Goal: Task Accomplishment & Management: Use online tool/utility

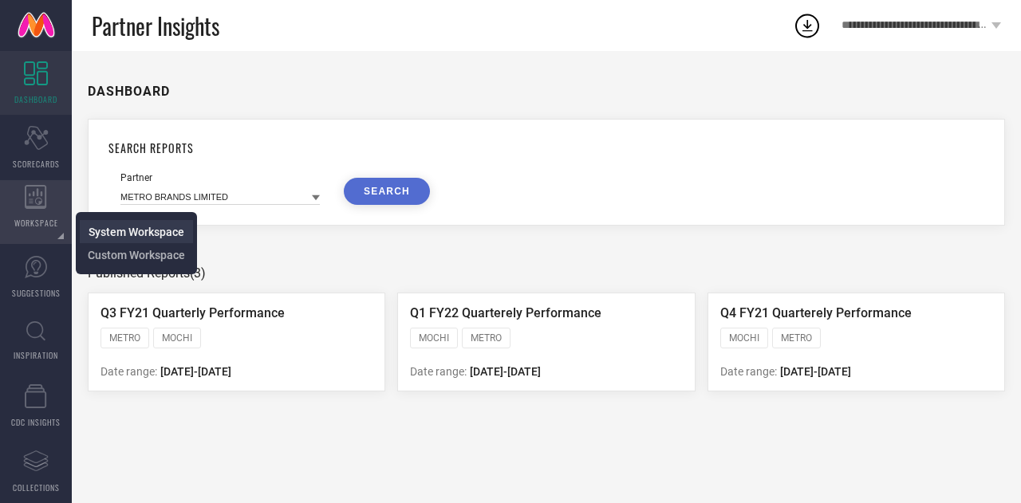
click at [120, 228] on span "System Workspace" at bounding box center [137, 232] width 96 height 13
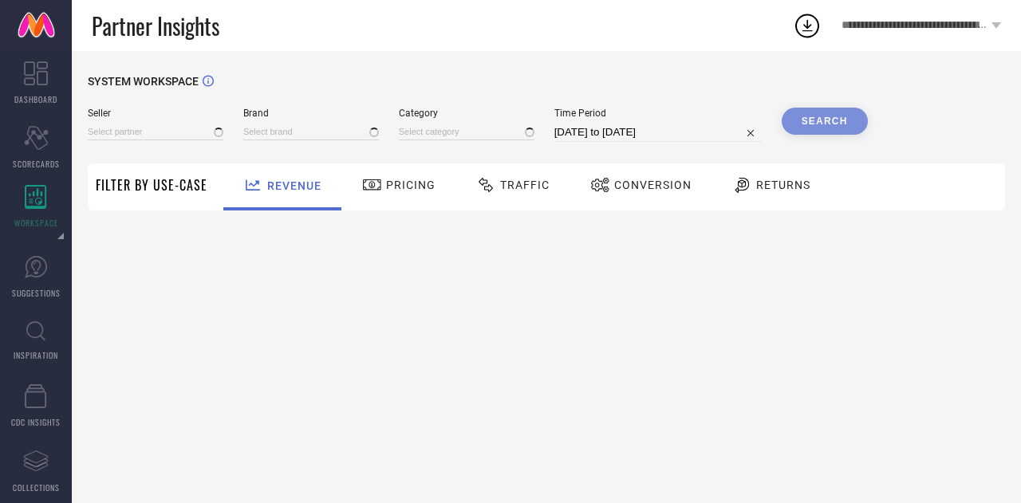
type input "All"
type input "1 STOP FASHION"
type input "All"
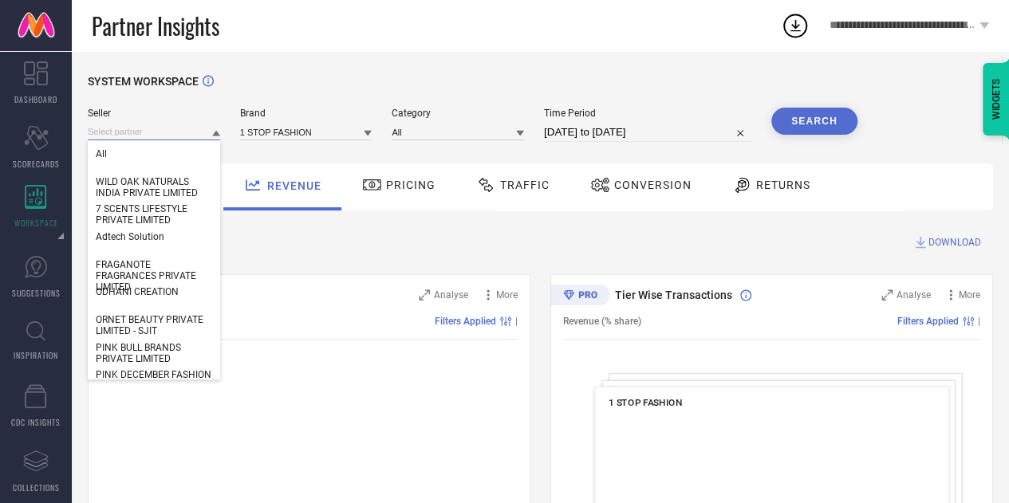
click at [146, 135] on input at bounding box center [154, 132] width 132 height 17
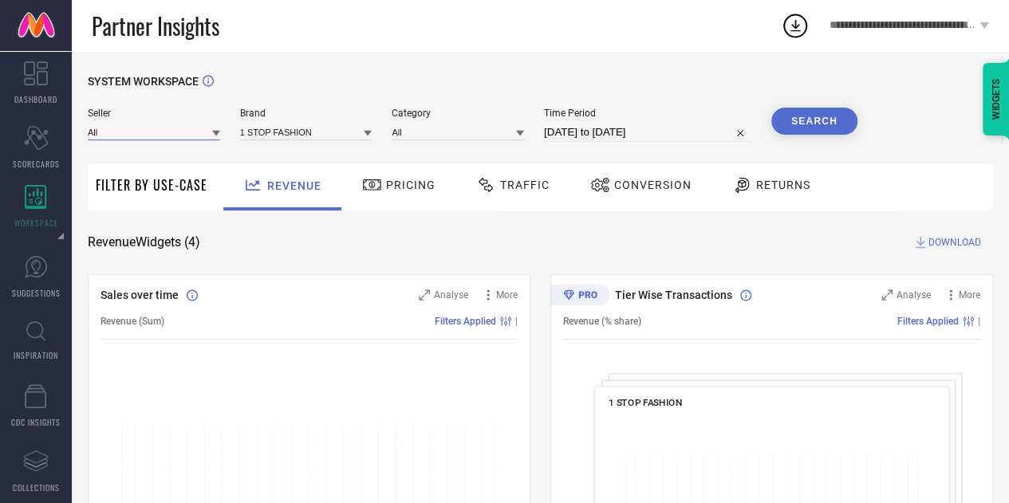
click at [146, 135] on input at bounding box center [154, 132] width 132 height 17
type input "m"
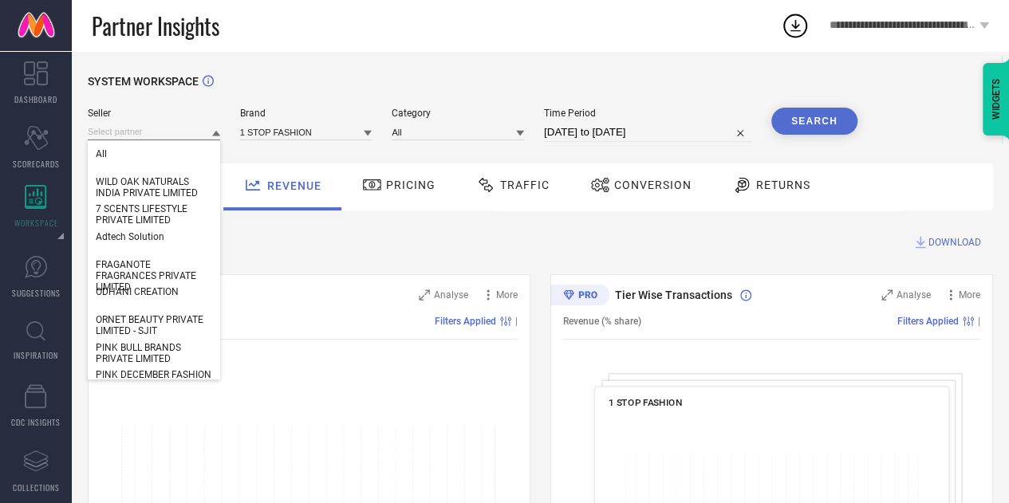
paste input "29081"
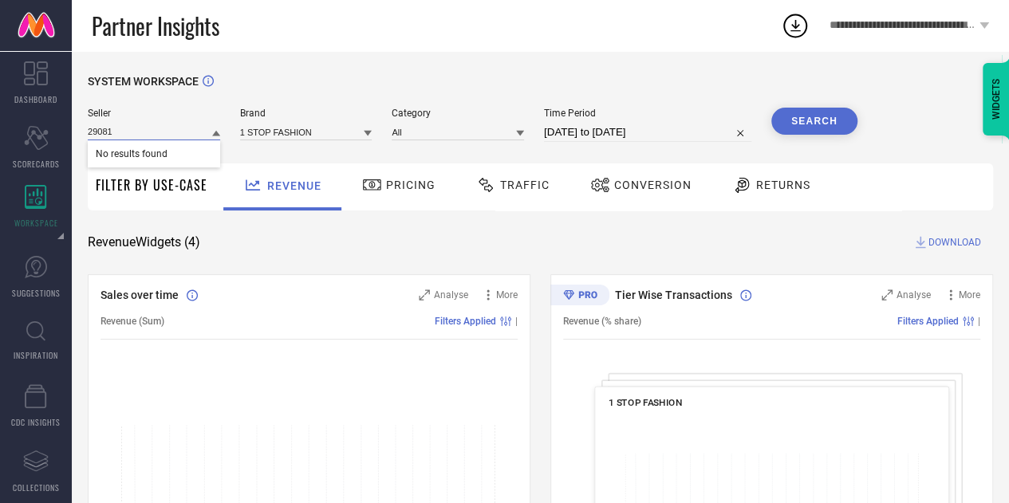
type input "29081"
click at [213, 130] on icon at bounding box center [216, 133] width 8 height 8
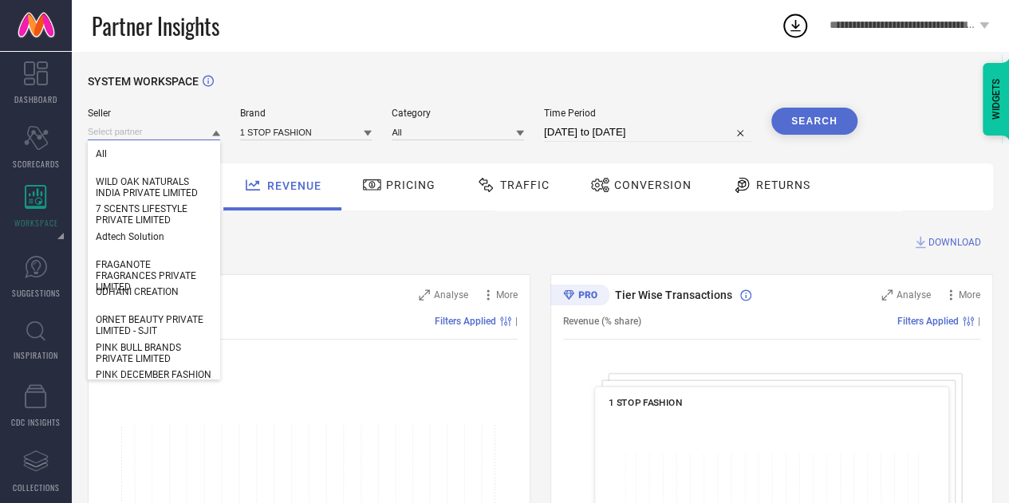
click at [146, 135] on input at bounding box center [154, 132] width 132 height 17
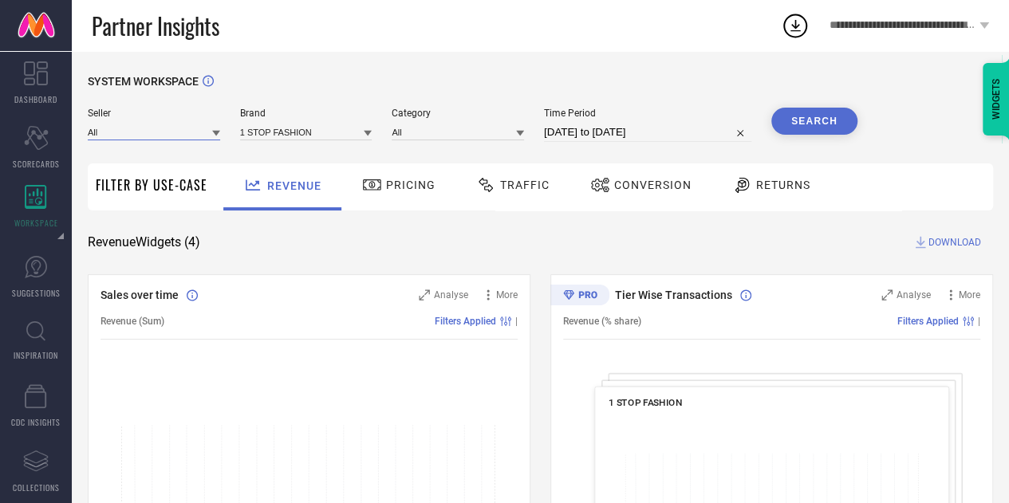
click at [146, 135] on input at bounding box center [154, 132] width 132 height 17
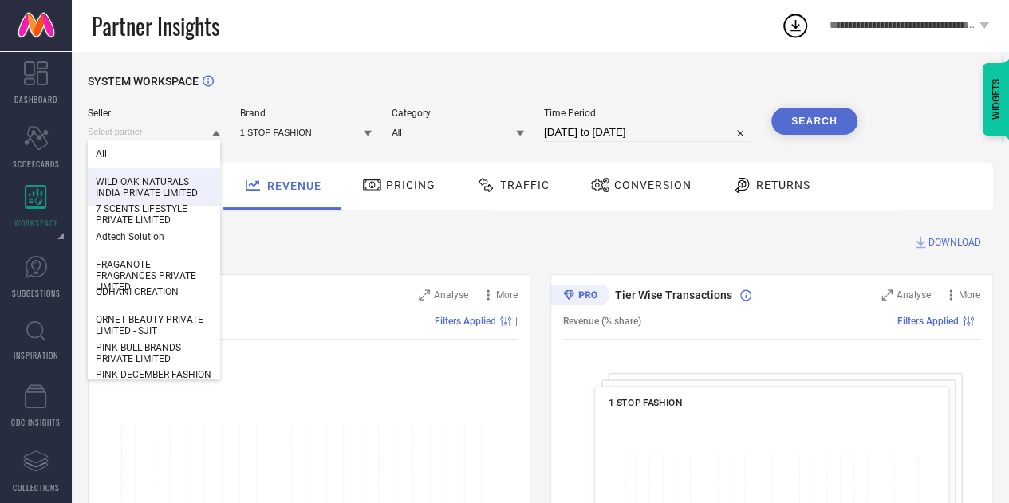
paste input "MONITREE PRIVATE LIMITED"
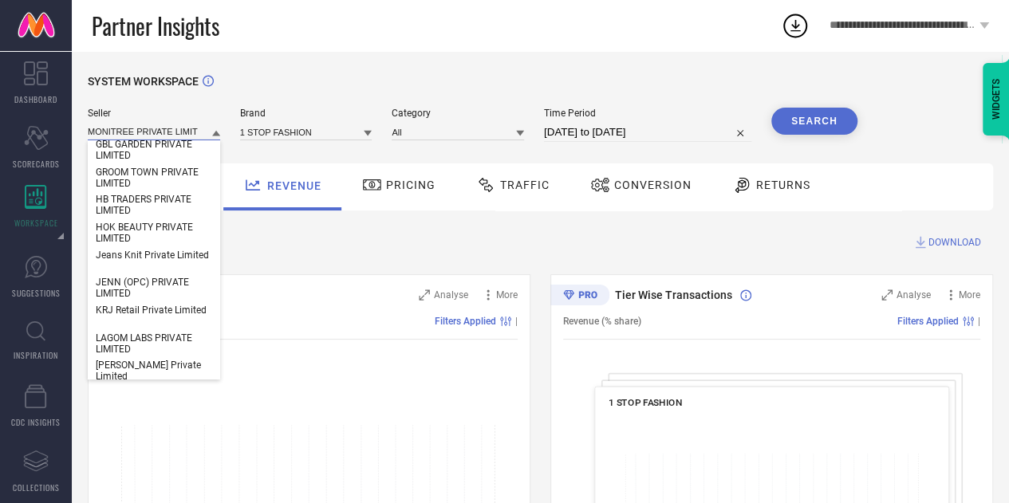
scroll to position [3163, 0]
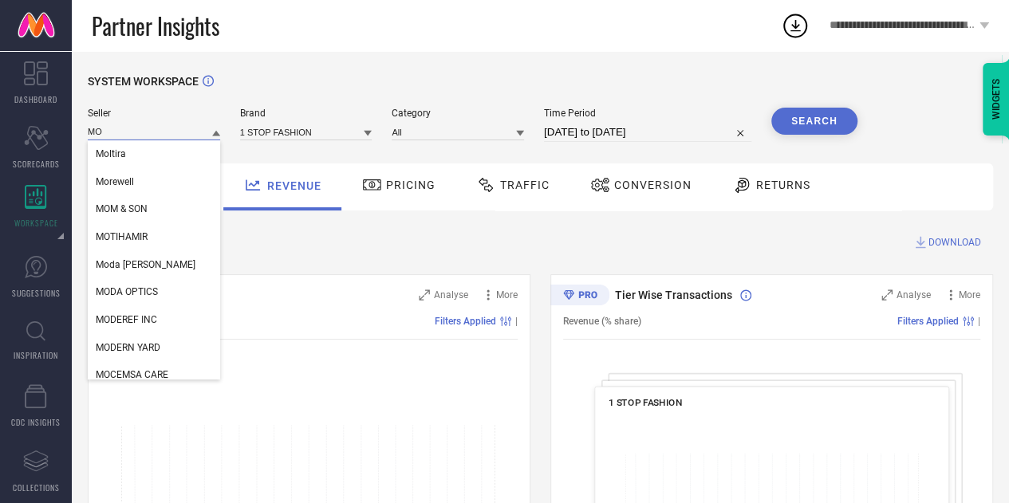
type input "M"
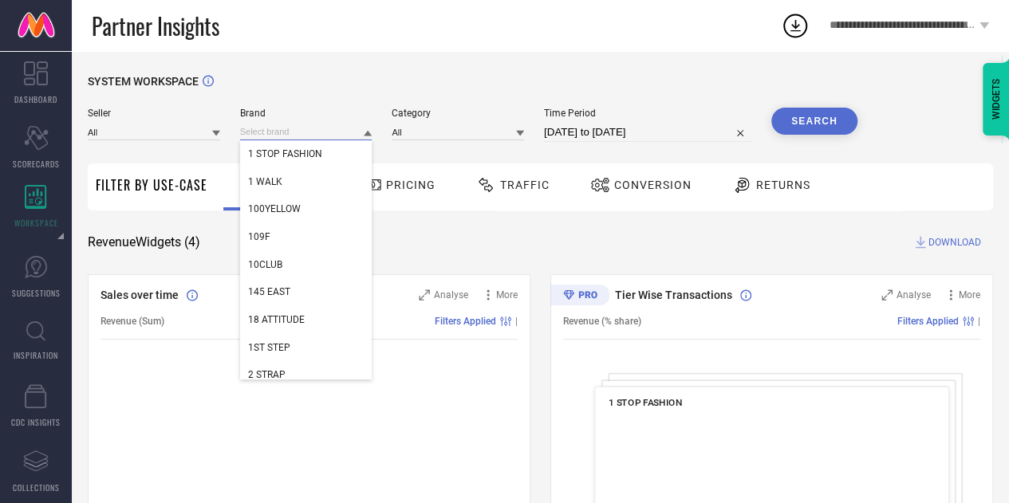
click at [275, 134] on input at bounding box center [306, 132] width 132 height 17
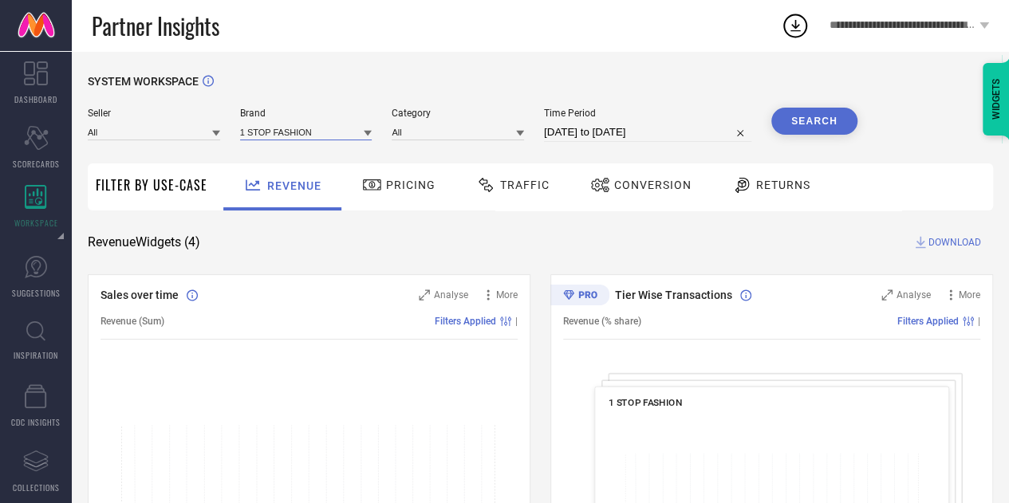
click at [275, 134] on input at bounding box center [306, 132] width 132 height 17
type input "[PERSON_NAME]"
click at [278, 160] on span "[PERSON_NAME]" at bounding box center [284, 153] width 73 height 11
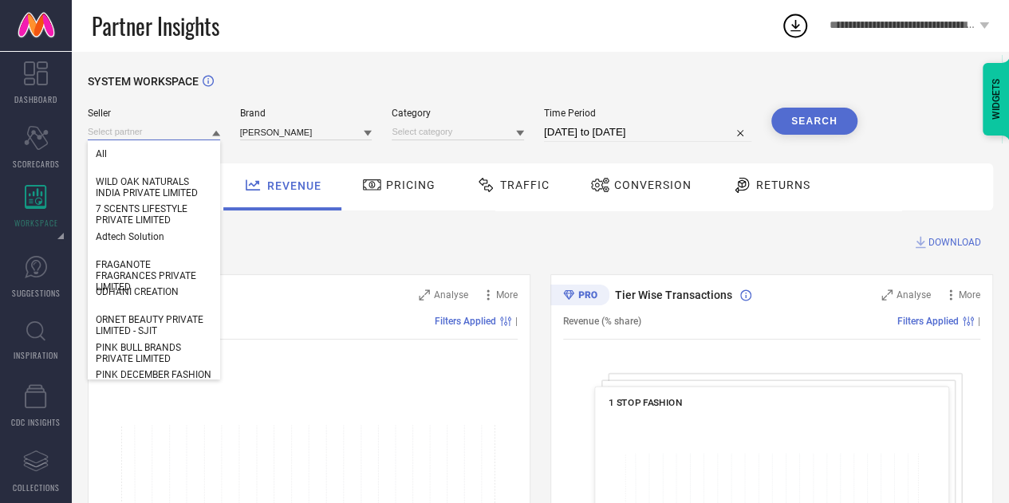
click at [190, 135] on input at bounding box center [154, 132] width 132 height 17
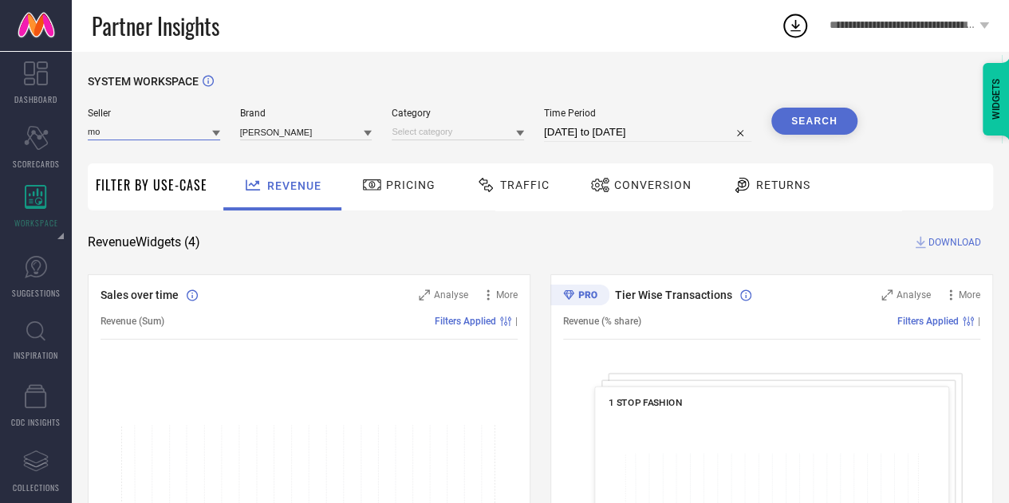
type input "m"
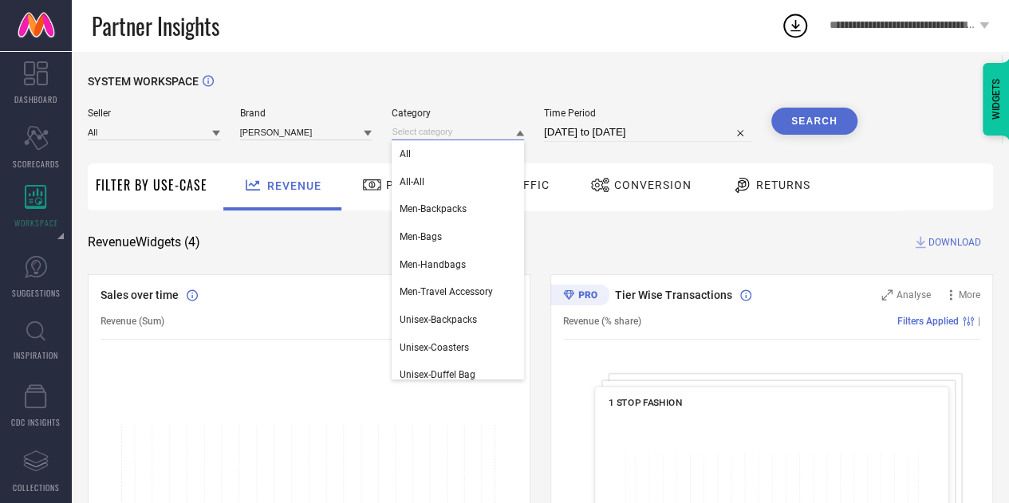
click at [433, 132] on input at bounding box center [458, 132] width 132 height 17
click at [433, 155] on div "All" at bounding box center [458, 153] width 132 height 27
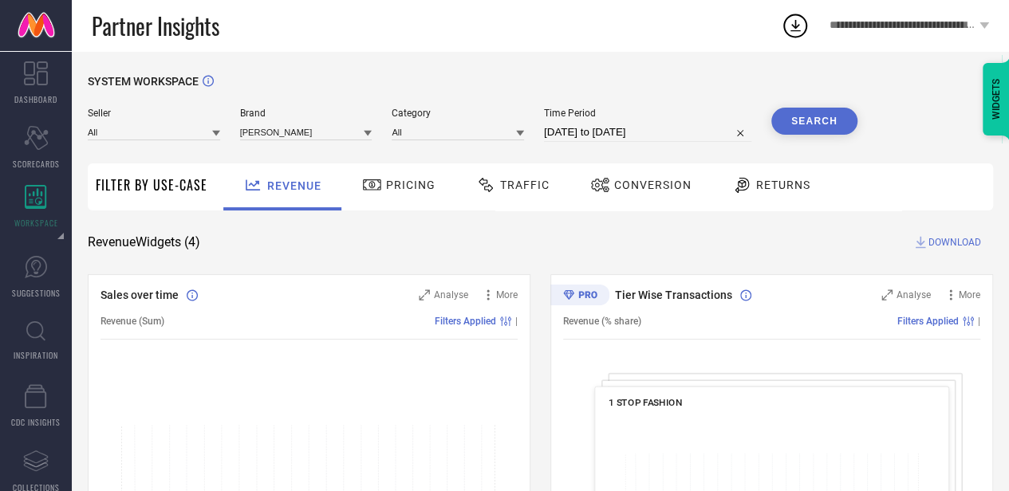
select select "7"
select select "2025"
select select "8"
select select "2025"
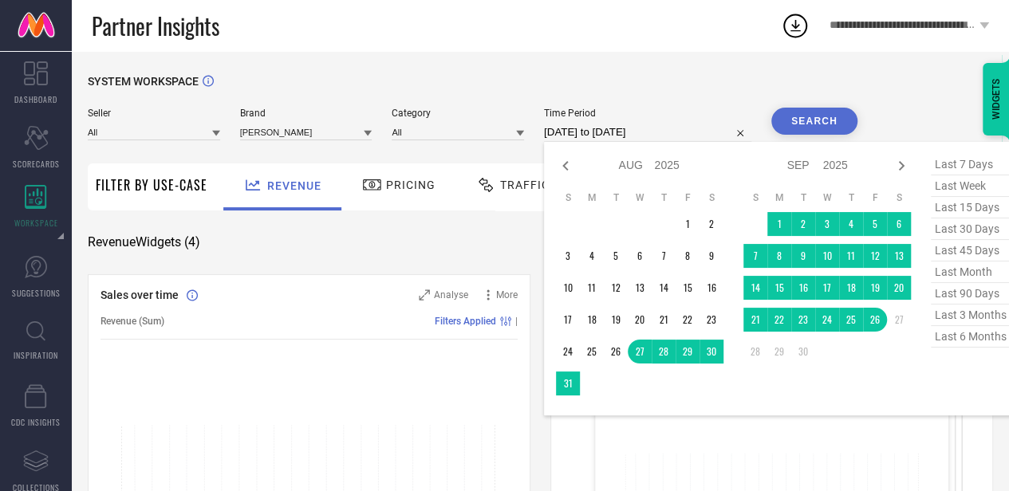
click at [658, 130] on input "[DATE] to [DATE]" at bounding box center [647, 132] width 207 height 19
click at [957, 312] on span "last 3 months" at bounding box center [971, 316] width 80 height 22
type input "[DATE] to [DATE]"
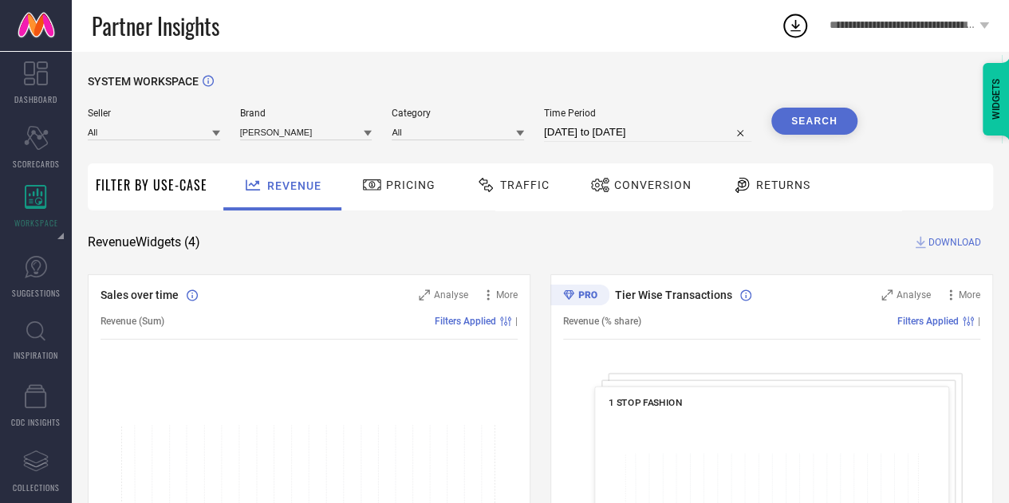
click at [826, 125] on button "Search" at bounding box center [814, 121] width 86 height 27
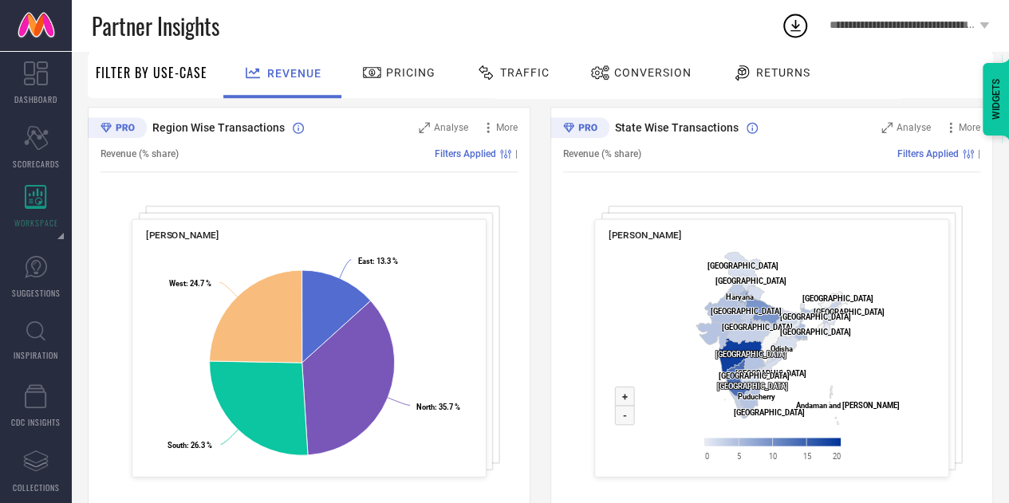
scroll to position [587, 0]
click at [370, 60] on div "Pricing" at bounding box center [398, 72] width 81 height 27
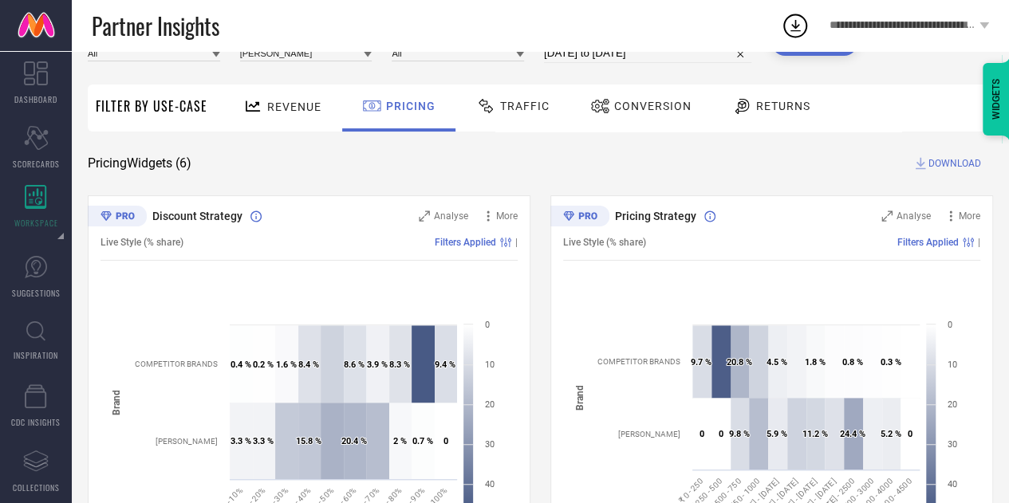
scroll to position [0, 0]
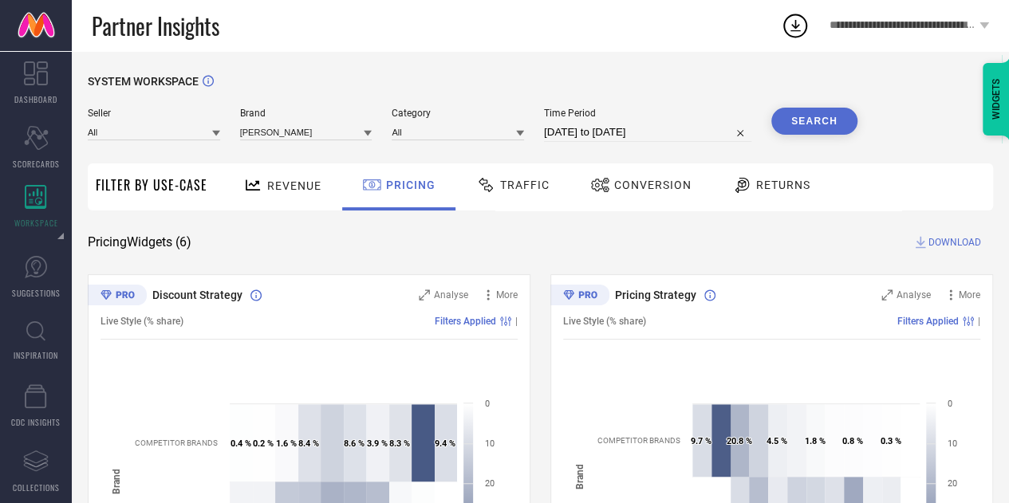
select select "5"
select select "2025"
select select "6"
select select "2025"
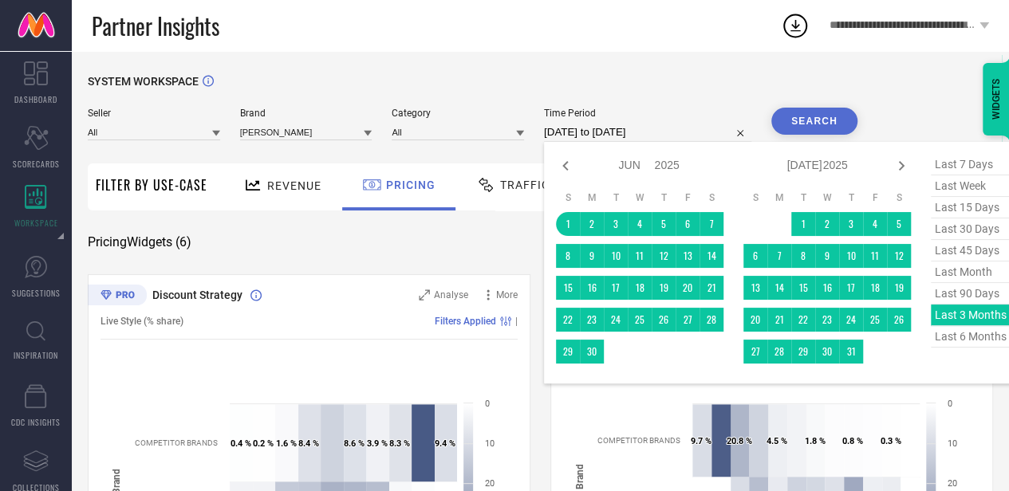
click at [680, 140] on input "[DATE] to [DATE]" at bounding box center [647, 132] width 207 height 19
click at [977, 318] on div "last 7 days last week last 15 days last 30 days last 45 days last month last 90…" at bounding box center [971, 263] width 80 height 218
click at [963, 183] on span "last week" at bounding box center [971, 186] width 80 height 22
type input "[DATE] to [DATE]"
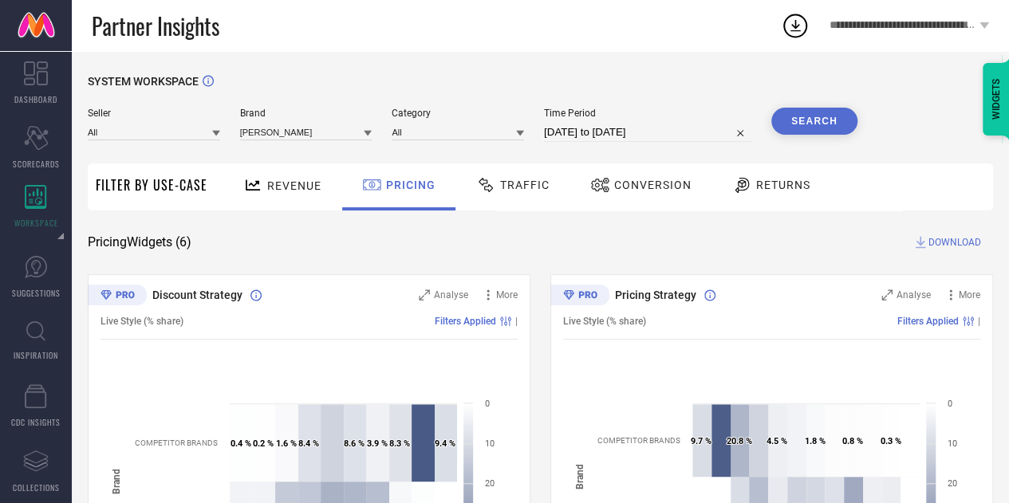
click at [841, 125] on button "Search" at bounding box center [814, 121] width 86 height 27
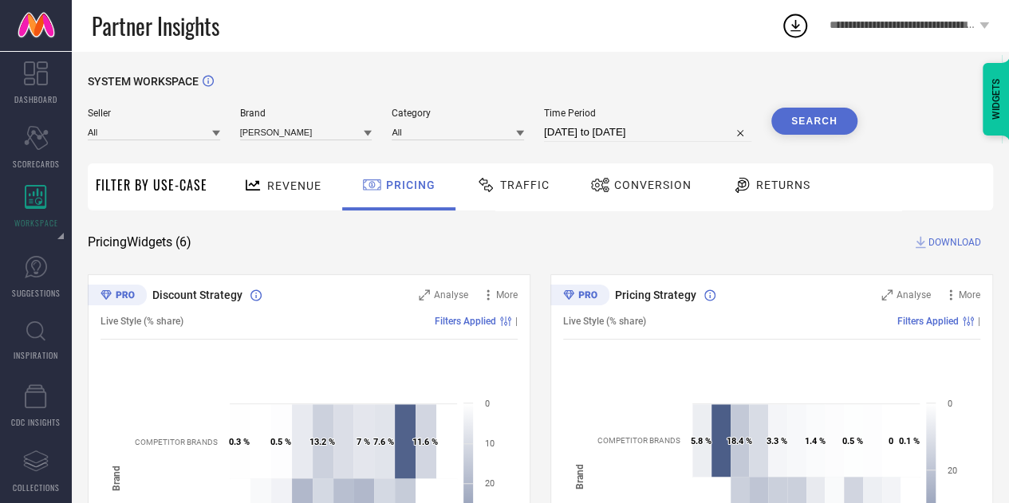
click at [963, 238] on span "DOWNLOAD" at bounding box center [954, 242] width 53 height 16
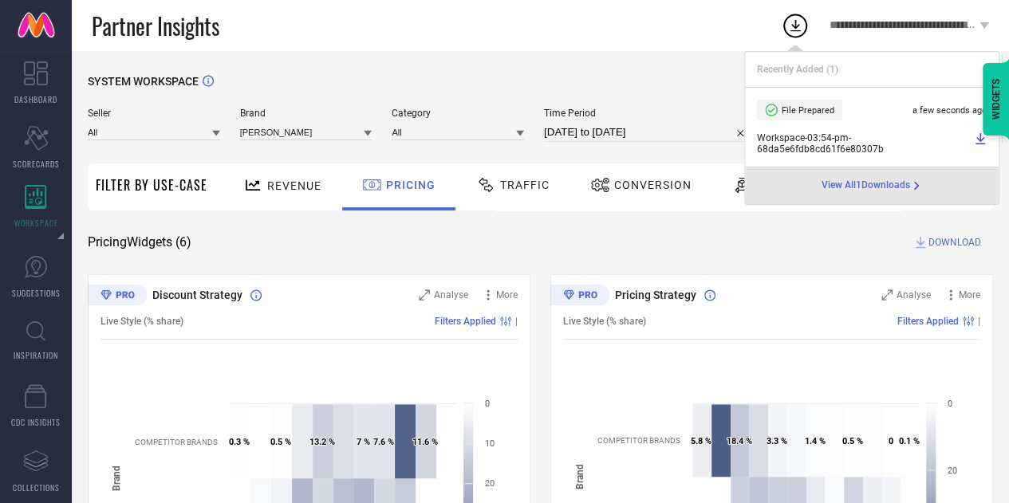
select select "8"
select select "2025"
select select "9"
select select "2025"
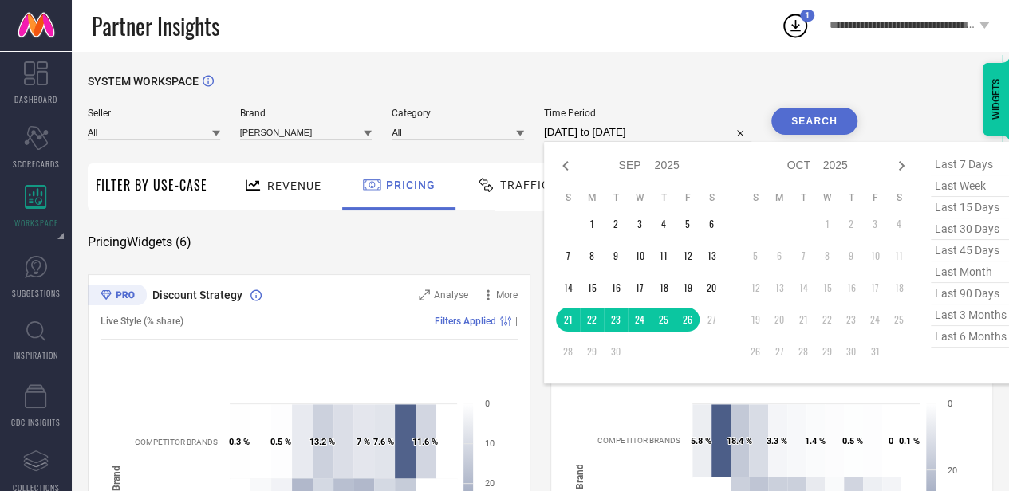
click at [643, 130] on input "[DATE] to [DATE]" at bounding box center [647, 132] width 207 height 19
click at [970, 211] on span "last 15 days" at bounding box center [971, 208] width 80 height 22
type input "[DATE] to [DATE]"
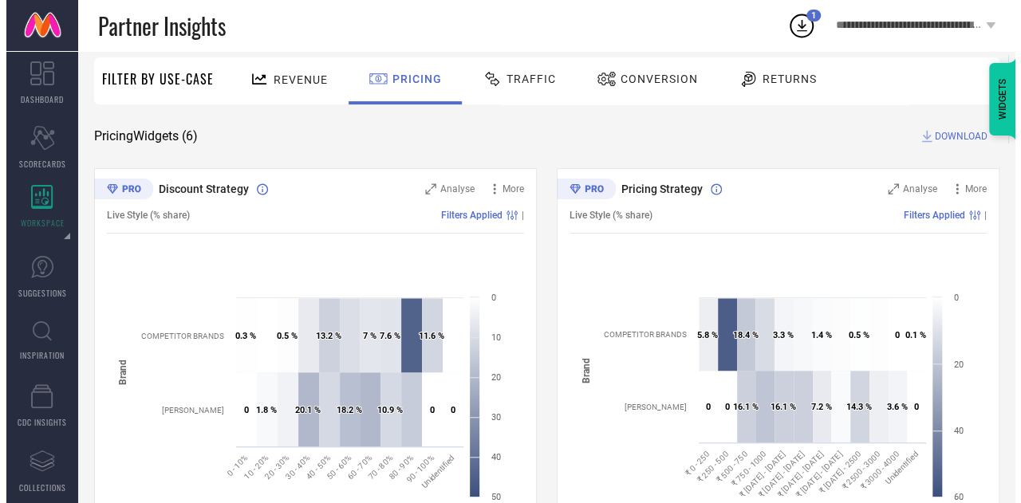
scroll to position [119, 0]
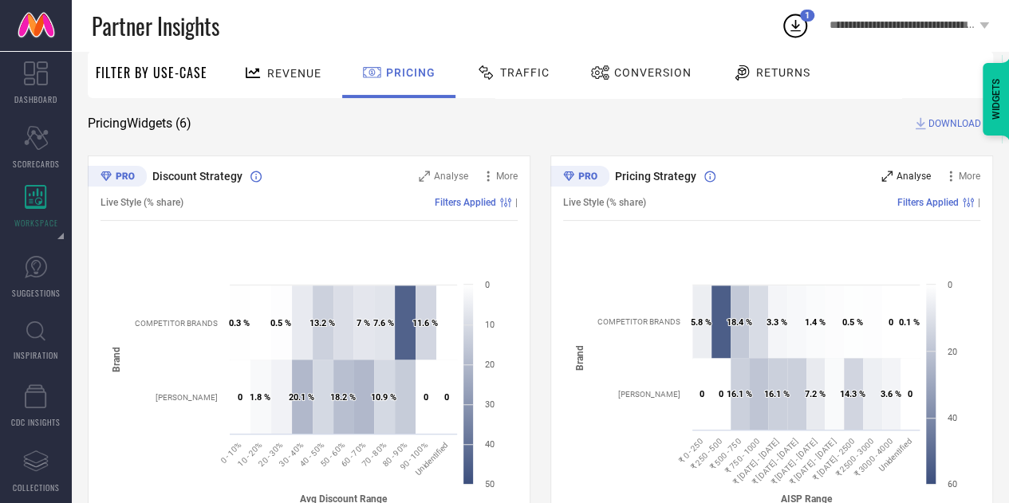
click at [919, 175] on span "Analyse" at bounding box center [914, 176] width 34 height 11
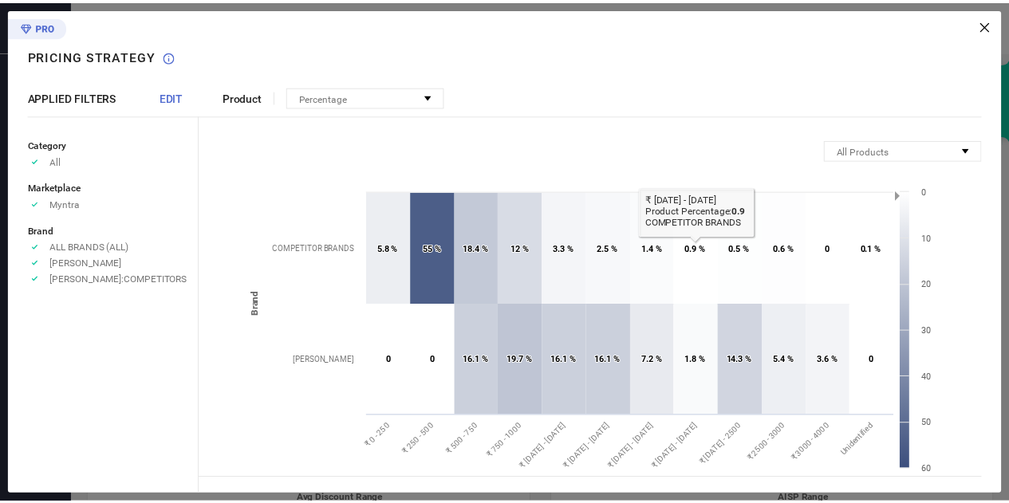
scroll to position [2, 0]
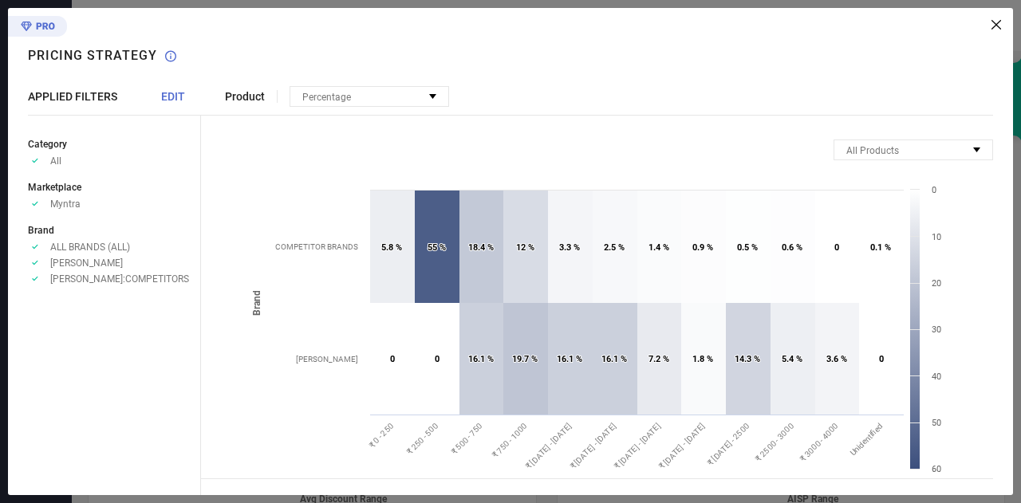
click at [995, 25] on icon at bounding box center [996, 25] width 10 height 10
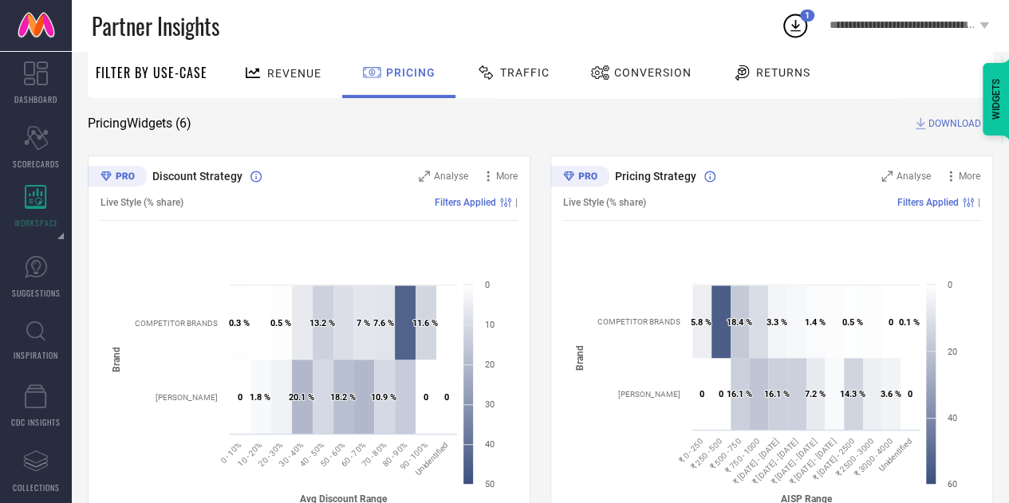
scroll to position [0, 0]
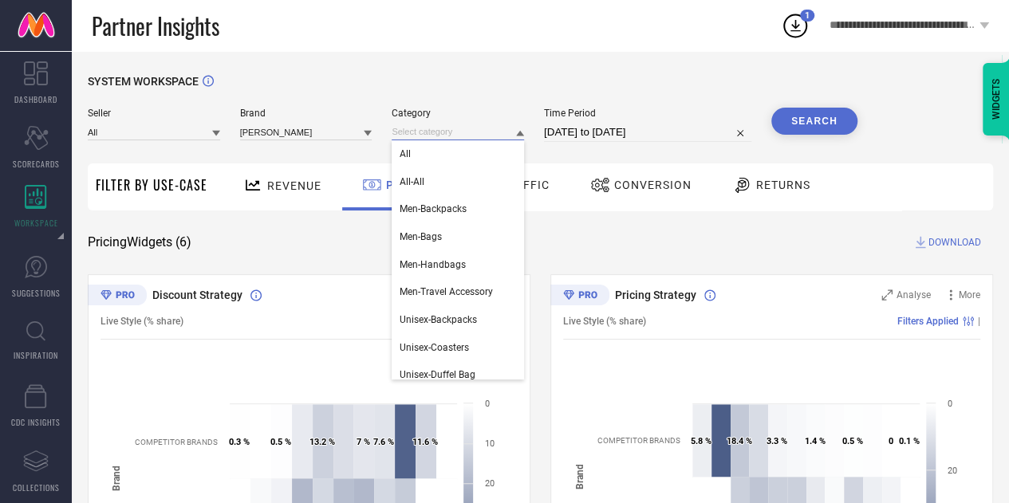
click at [450, 127] on input at bounding box center [458, 132] width 132 height 17
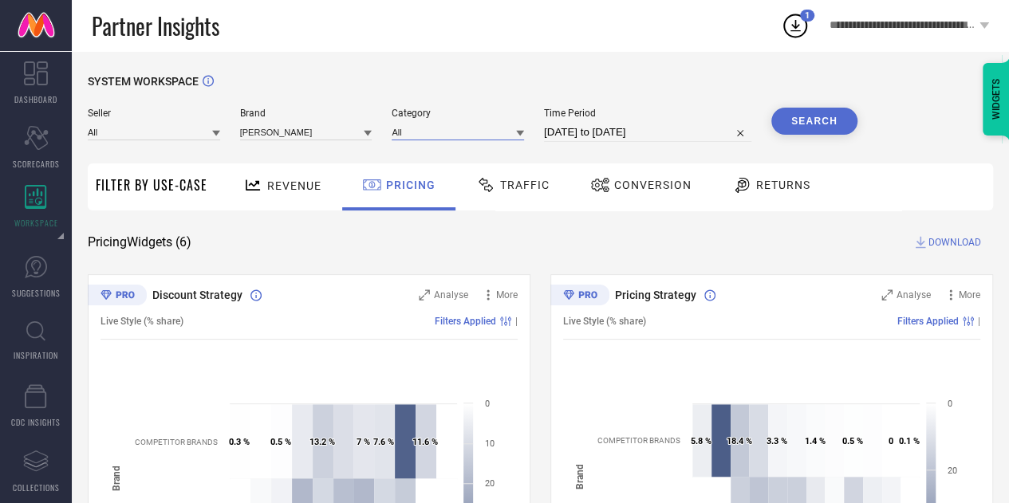
click at [487, 132] on input at bounding box center [458, 132] width 132 height 17
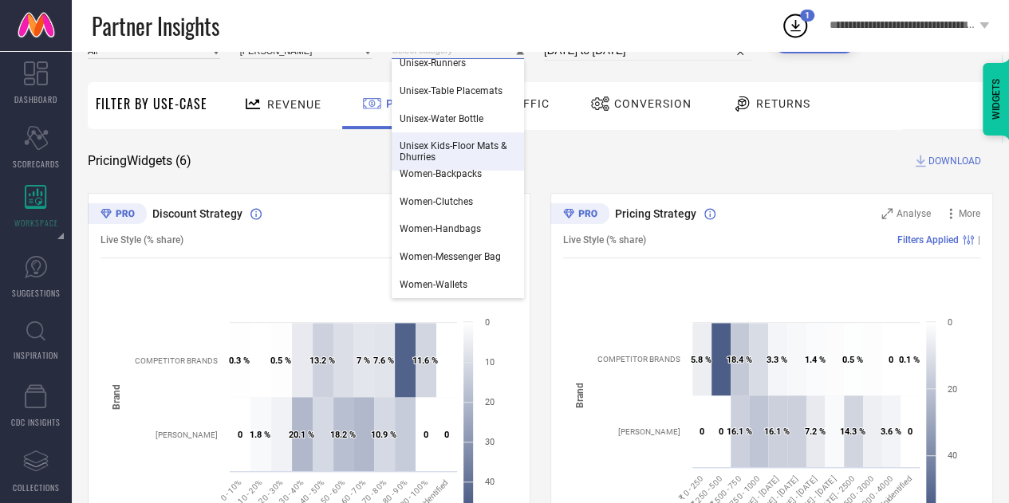
scroll to position [82, 0]
